Goal: Navigation & Orientation: Find specific page/section

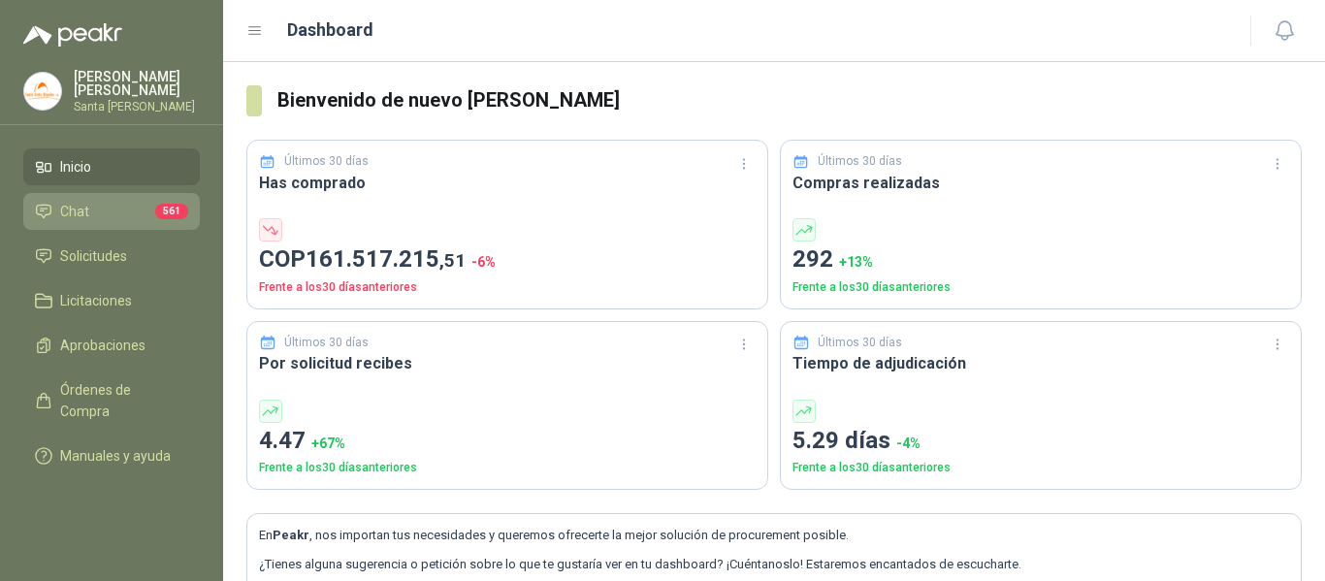
click at [126, 204] on li "Chat 561" at bounding box center [111, 211] width 153 height 21
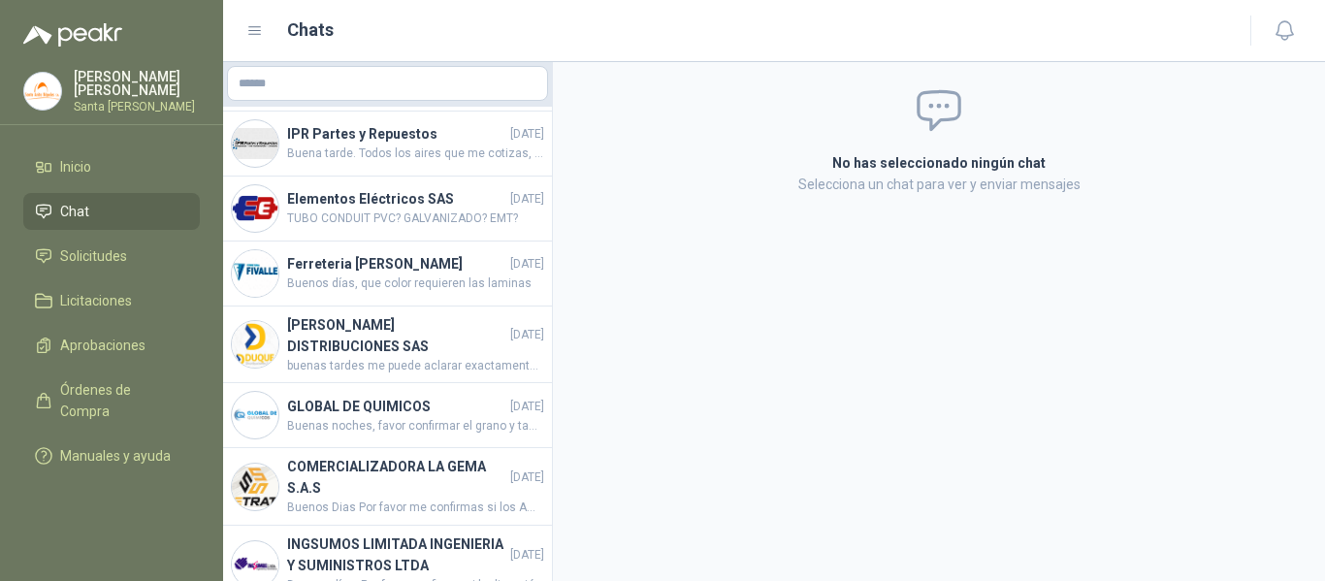
scroll to position [4210, 0]
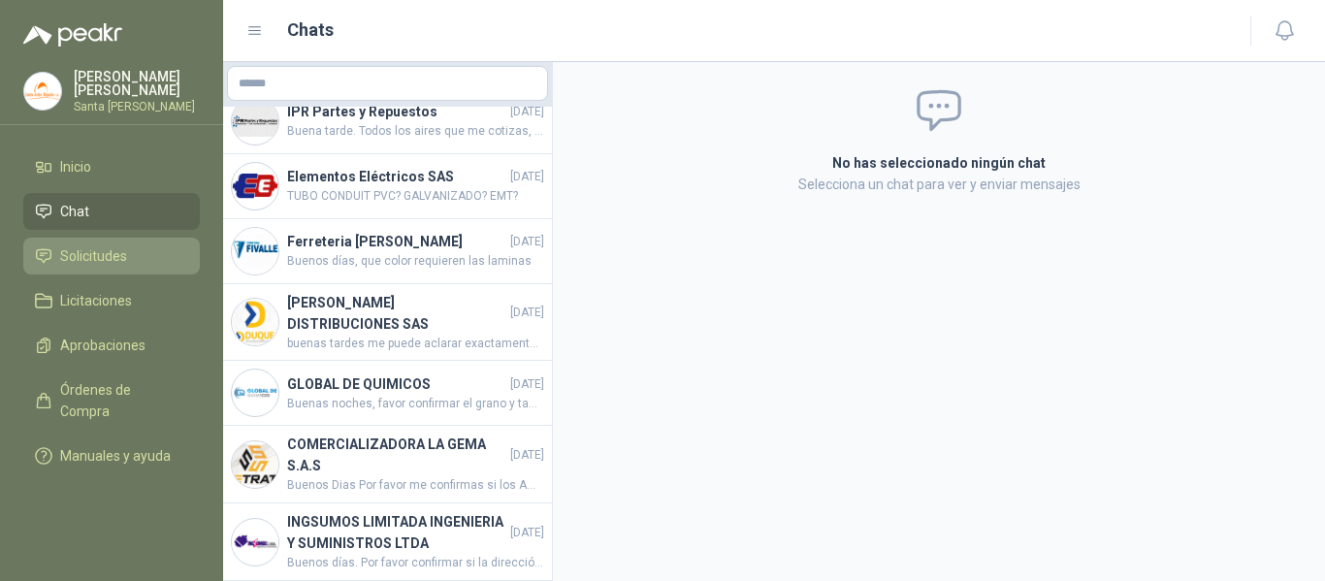
click at [85, 245] on span "Solicitudes" at bounding box center [93, 255] width 67 height 21
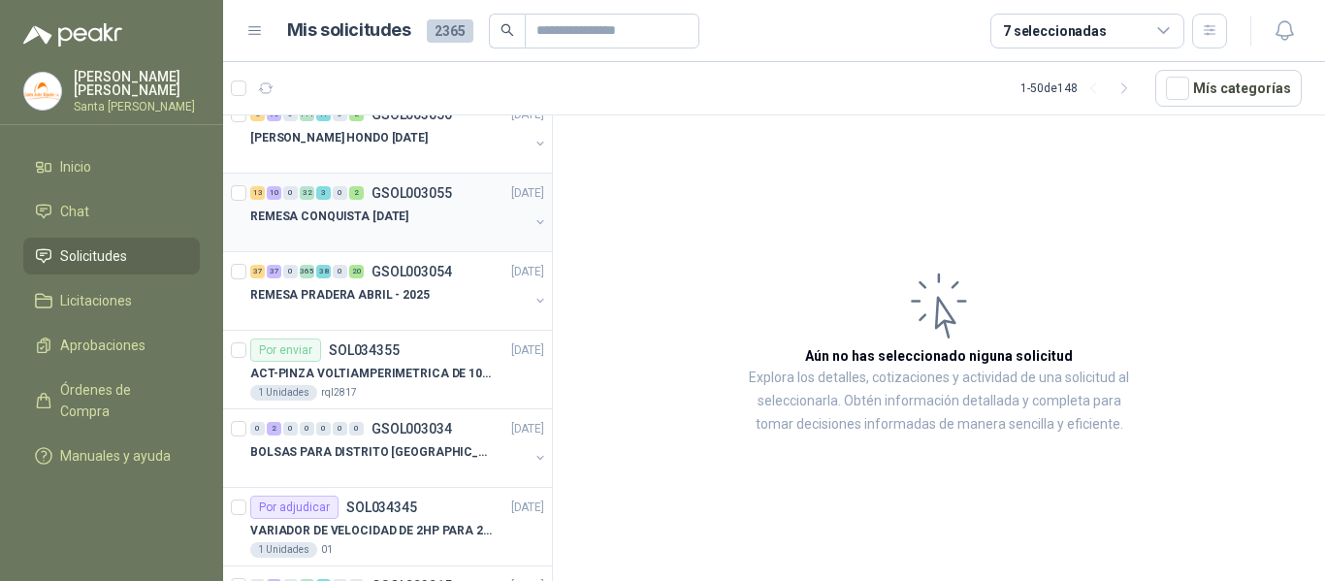
scroll to position [291, 0]
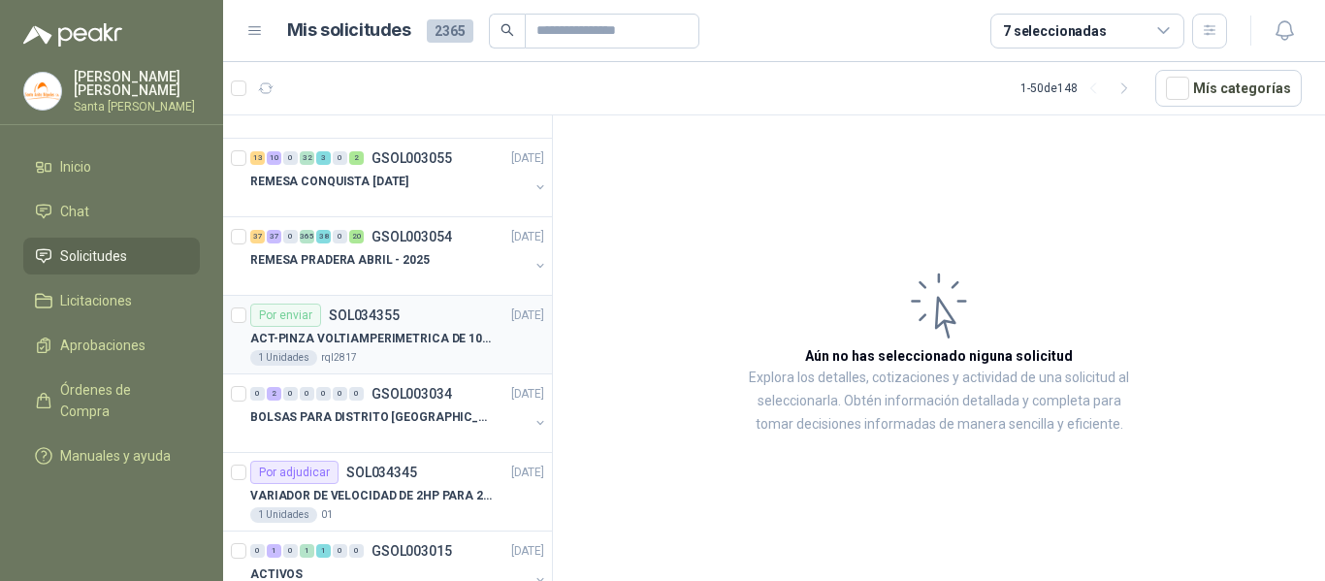
click at [438, 348] on div "ACT-PINZA VOLTIAMPERIMETRICA DE 1000 AMP" at bounding box center [397, 338] width 294 height 23
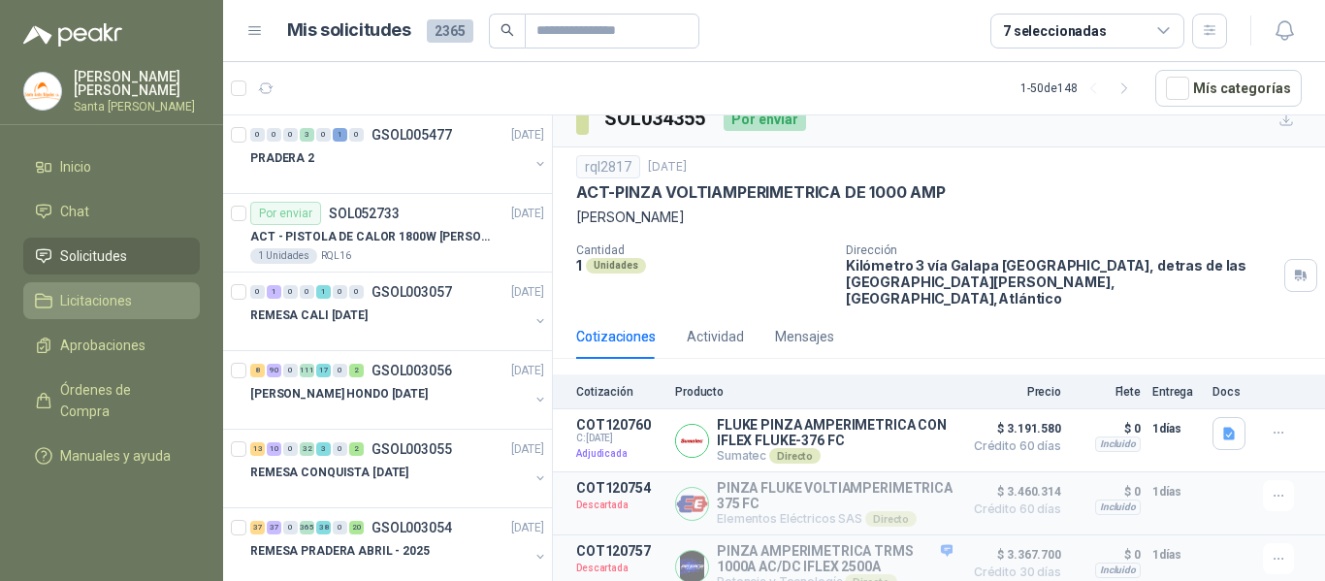
click at [125, 299] on span "Licitaciones" at bounding box center [96, 300] width 72 height 21
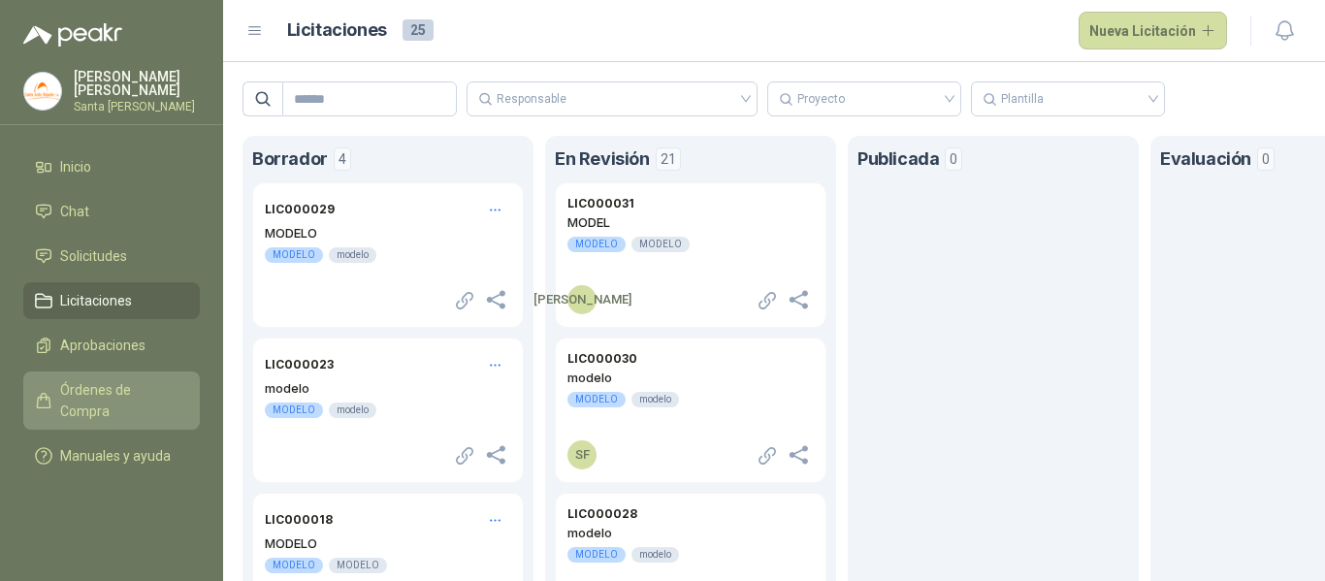
click at [96, 383] on span "Órdenes de Compra" at bounding box center [120, 400] width 121 height 43
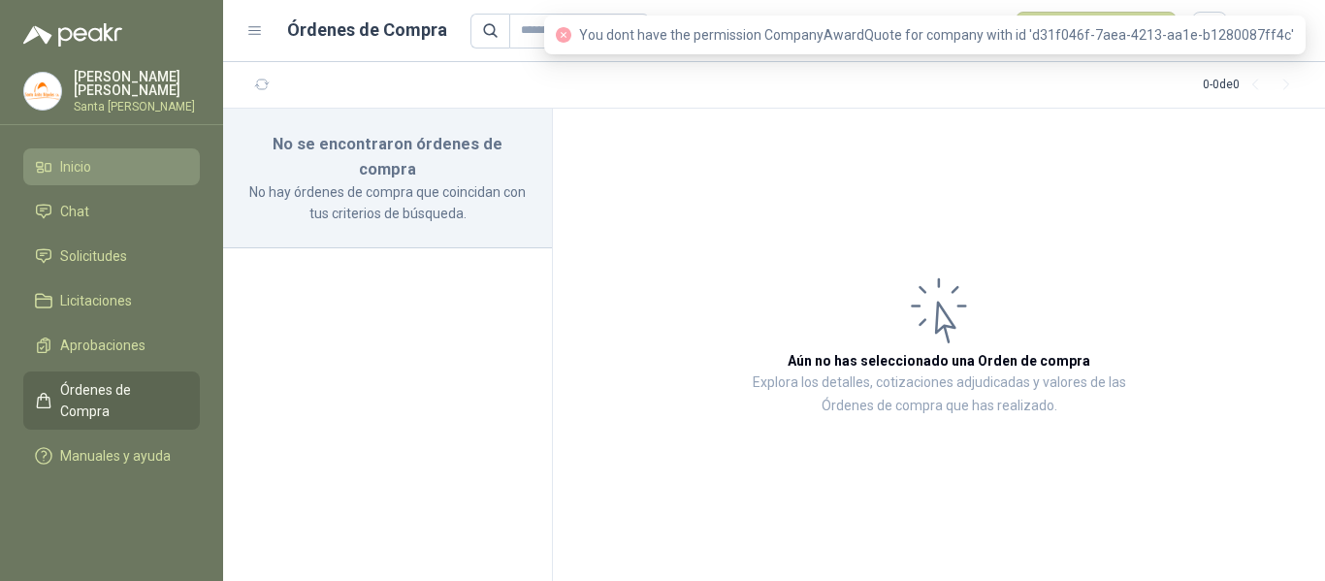
click at [112, 159] on li "Inicio" at bounding box center [111, 166] width 153 height 21
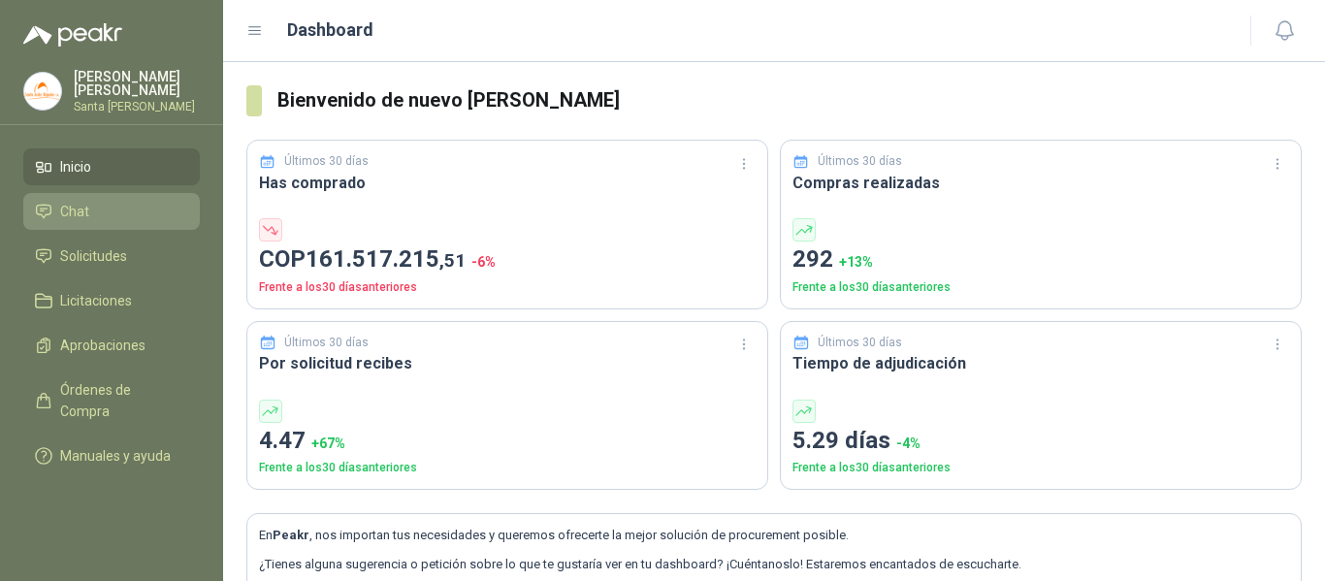
click at [131, 207] on li "Chat" at bounding box center [111, 211] width 153 height 21
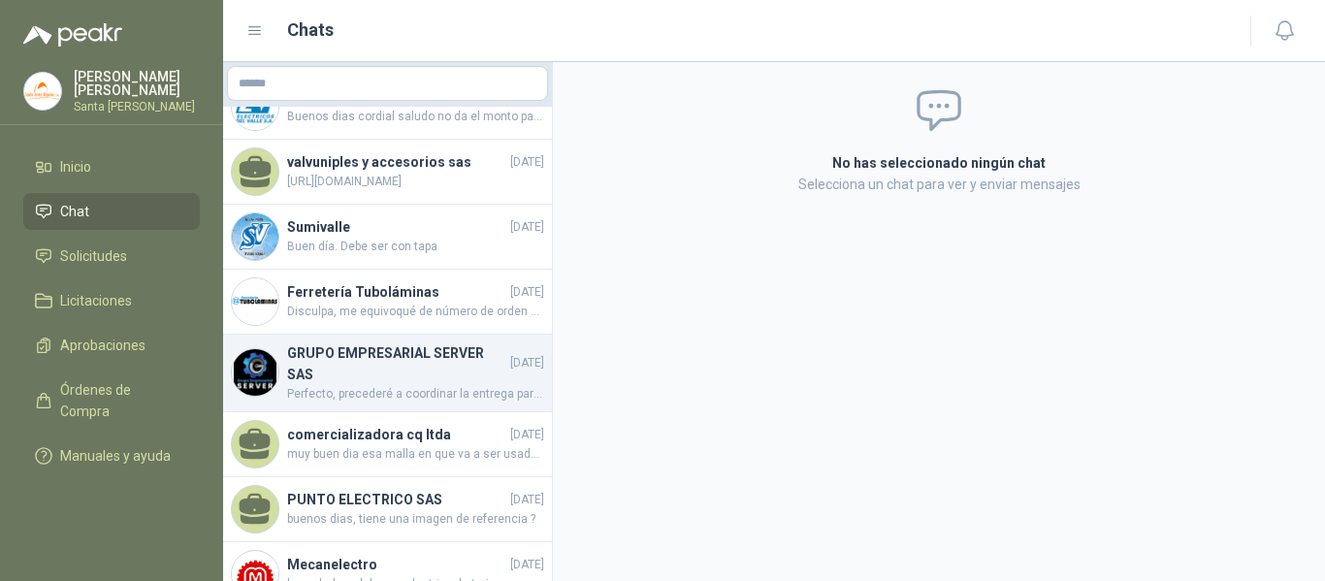
scroll to position [582, 0]
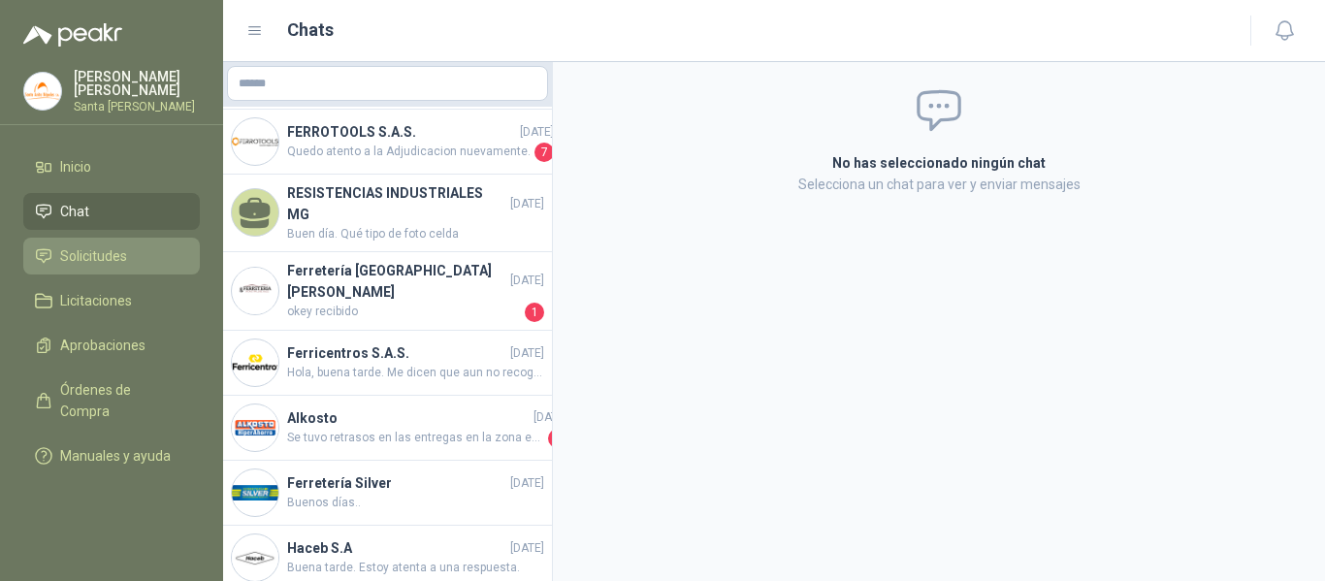
click at [78, 255] on span "Solicitudes" at bounding box center [93, 255] width 67 height 21
